Goal: Information Seeking & Learning: Learn about a topic

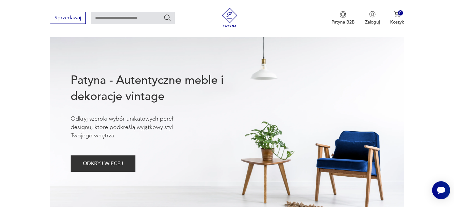
scroll to position [68, 0]
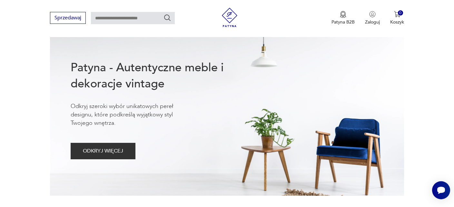
click at [105, 19] on input "text" at bounding box center [133, 18] width 84 height 12
type input "********"
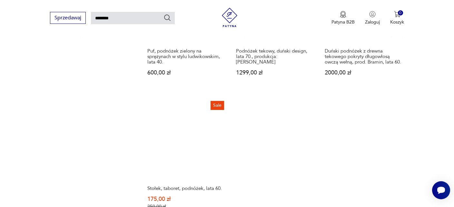
scroll to position [805, 0]
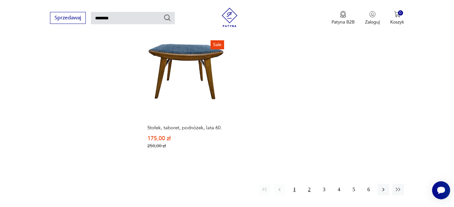
click at [309, 188] on button "2" at bounding box center [309, 190] width 12 height 12
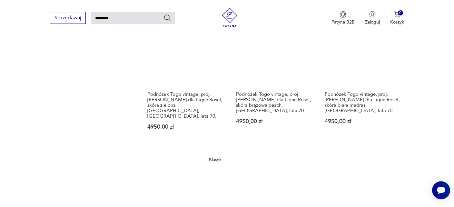
scroll to position [840, 0]
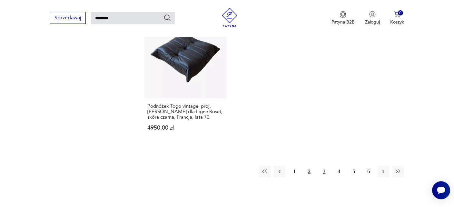
click at [325, 166] on button "3" at bounding box center [324, 172] width 12 height 12
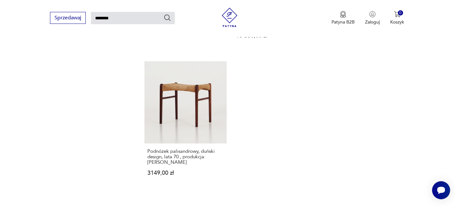
scroll to position [805, 0]
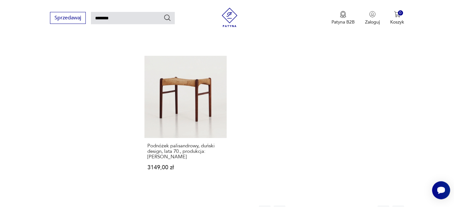
click at [339, 205] on button "4" at bounding box center [339, 211] width 12 height 12
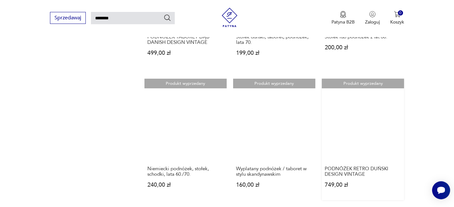
scroll to position [772, 0]
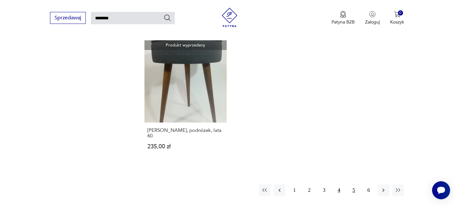
click at [353, 184] on button "5" at bounding box center [354, 190] width 12 height 12
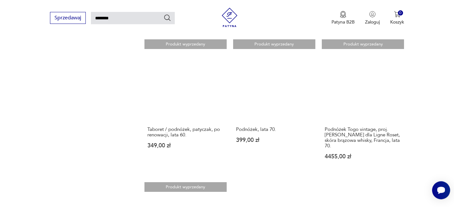
scroll to position [805, 0]
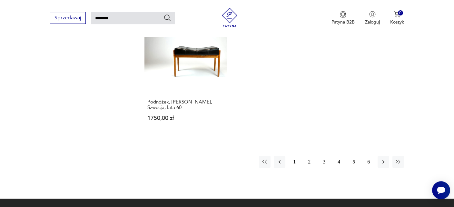
click at [369, 156] on button "6" at bounding box center [369, 162] width 12 height 12
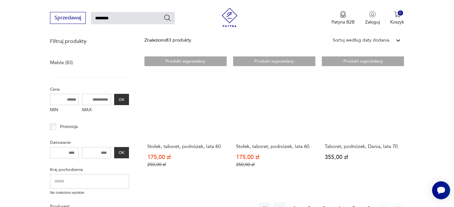
scroll to position [159, 0]
